Goal: Information Seeking & Learning: Learn about a topic

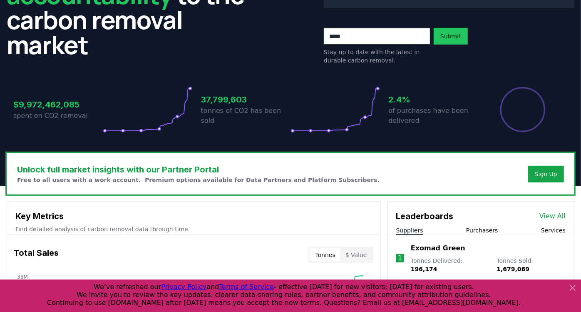
scroll to position [105, 0]
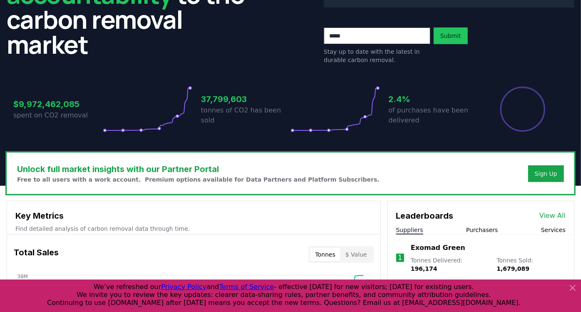
click at [574, 286] on icon at bounding box center [572, 287] width 10 height 10
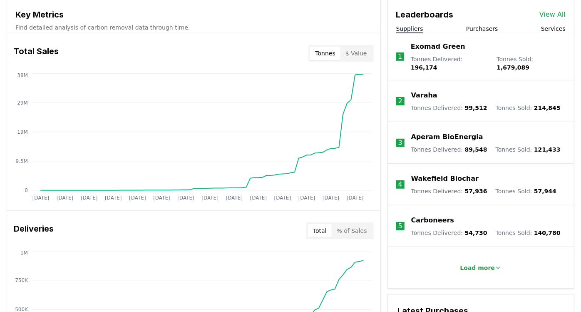
scroll to position [305, 0]
click at [382, 235] on div "Key Metrics Find detailed analysis of carbon removal data through time. Total S…" at bounding box center [290, 309] width 567 height 618
click at [552, 11] on link "View All" at bounding box center [552, 15] width 26 height 10
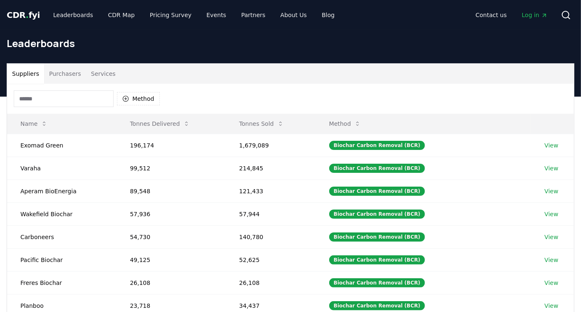
click at [38, 100] on input at bounding box center [64, 98] width 100 height 17
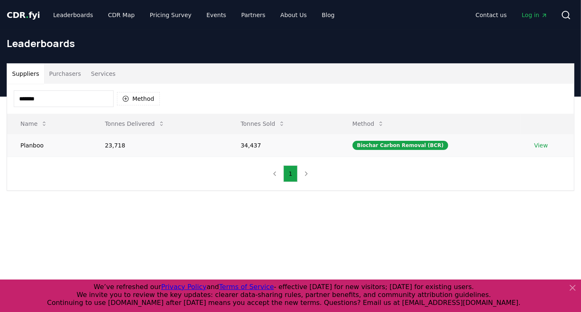
type input "*******"
click at [466, 142] on td "Biochar Carbon Removal (BCR)" at bounding box center [430, 145] width 182 height 23
click at [543, 148] on link "View" at bounding box center [541, 145] width 14 height 8
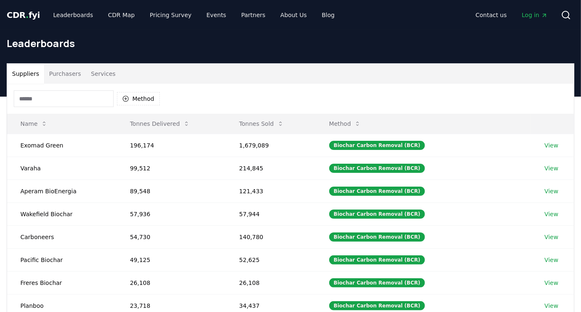
click at [83, 89] on div "Method" at bounding box center [290, 99] width 566 height 30
click at [70, 104] on input at bounding box center [64, 98] width 100 height 17
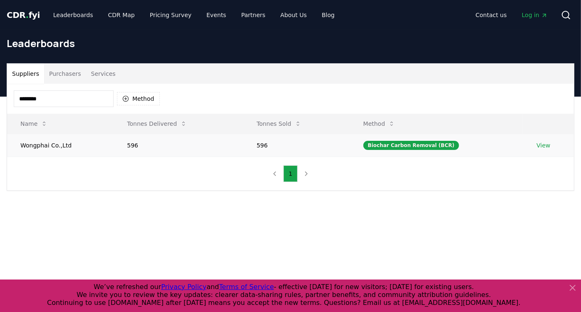
type input "********"
click at [53, 144] on td "Wongphai Co.,Ltd" at bounding box center [60, 145] width 106 height 23
click at [540, 146] on link "View" at bounding box center [543, 145] width 14 height 8
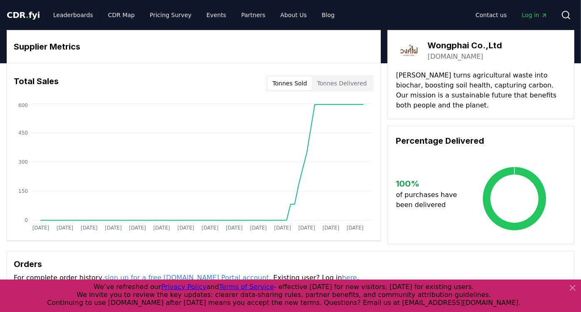
click at [383, 110] on div "Supplier Metrics Total Sales Tonnes Sold Tonnes Delivered Jan 2019 Jul 2019 Jan…" at bounding box center [290, 137] width 567 height 214
click at [73, 14] on link "Leaderboards" at bounding box center [73, 14] width 53 height 15
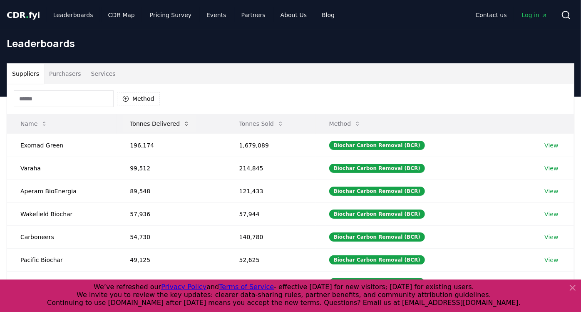
click at [152, 125] on button "Tonnes Delivered" at bounding box center [159, 123] width 73 height 17
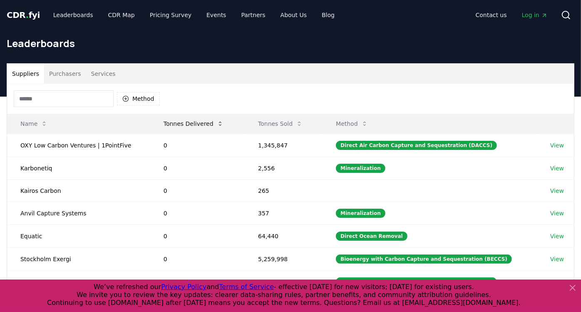
click at [198, 121] on button "Tonnes Delivered" at bounding box center [193, 123] width 73 height 17
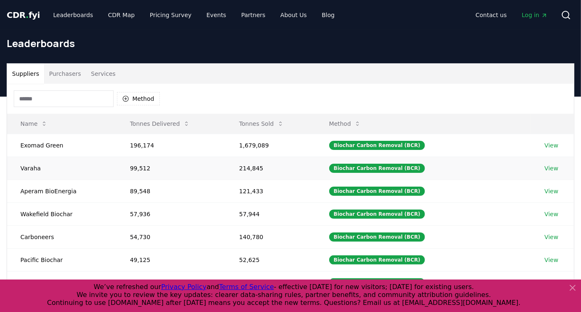
click at [144, 167] on td "99,512" at bounding box center [170, 167] width 109 height 23
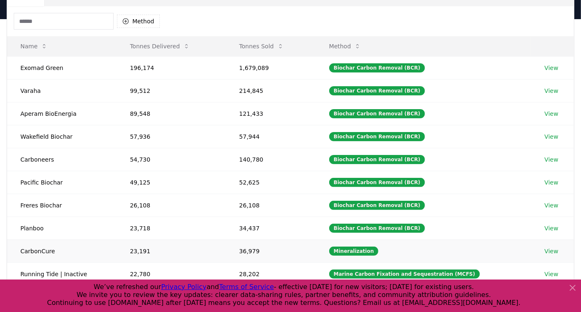
drag, startPoint x: 144, startPoint y: 167, endPoint x: 181, endPoint y: 242, distance: 83.2
click at [181, 242] on td "23,191" at bounding box center [170, 250] width 109 height 23
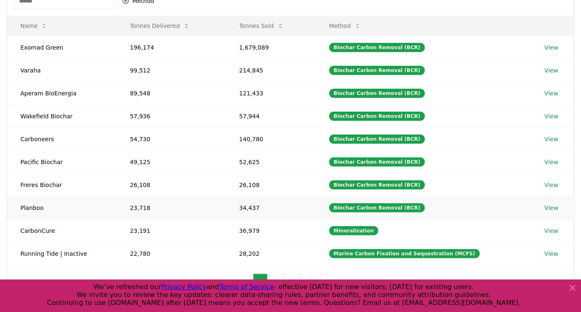
scroll to position [95, 0]
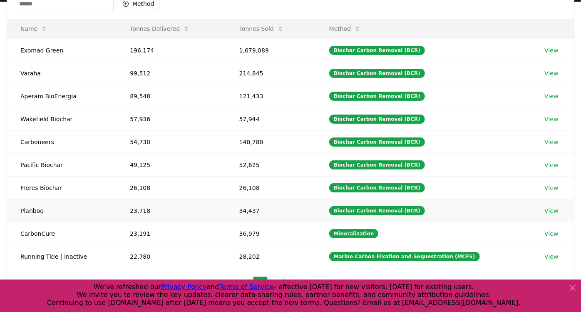
click at [26, 210] on td "Planboo" at bounding box center [61, 210] width 109 height 23
click at [180, 225] on td "23,191" at bounding box center [170, 233] width 109 height 23
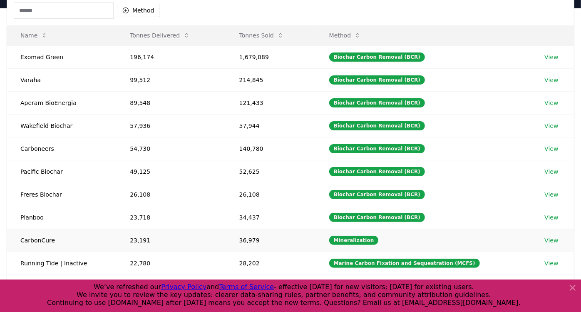
scroll to position [88, 0]
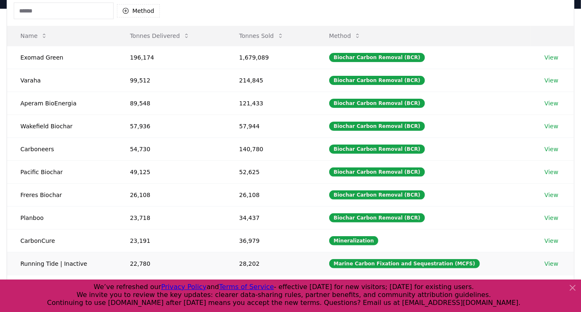
click at [546, 264] on link "View" at bounding box center [551, 263] width 14 height 8
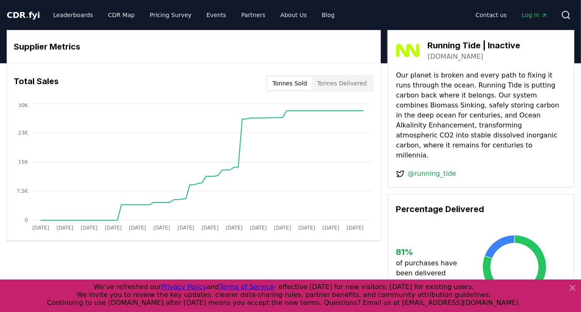
click at [490, 79] on p "Our planet is broken and every path to fixing it runs through the ocean. Runnin…" at bounding box center [480, 115] width 169 height 90
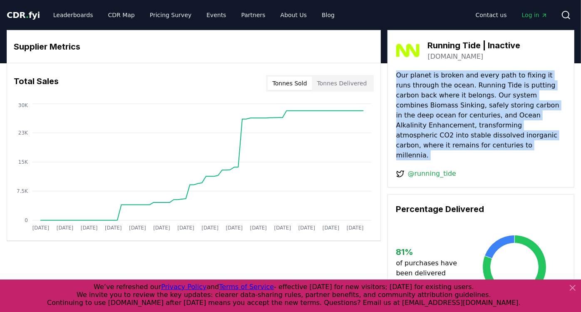
click at [490, 79] on p "Our planet is broken and every path to fixing it runs through the ocean. Runnin…" at bounding box center [480, 115] width 169 height 90
drag, startPoint x: 490, startPoint y: 79, endPoint x: 505, endPoint y: 110, distance: 34.6
click at [505, 110] on p "Our planet is broken and every path to fixing it runs through the ocean. Runnin…" at bounding box center [480, 115] width 169 height 90
click at [445, 117] on p "Our planet is broken and every path to fixing it runs through the ocean. Runnin…" at bounding box center [480, 115] width 169 height 90
